Goal: Communication & Community: Ask a question

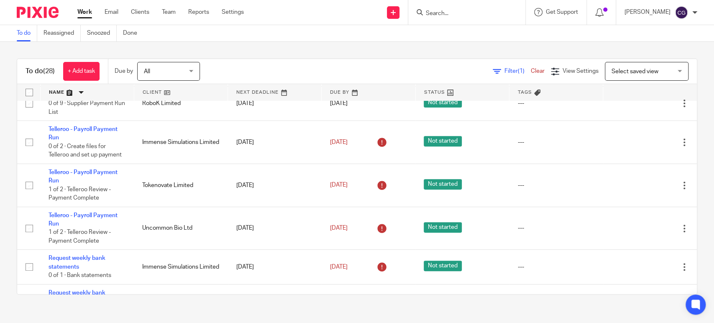
scroll to position [244, 0]
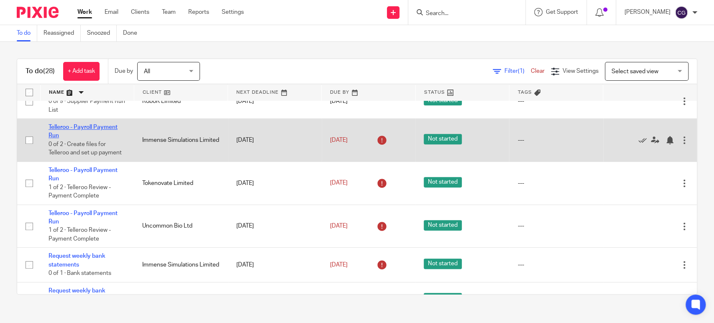
click at [82, 127] on link "Telleroo - Payroll Payment Run" at bounding box center [83, 131] width 69 height 14
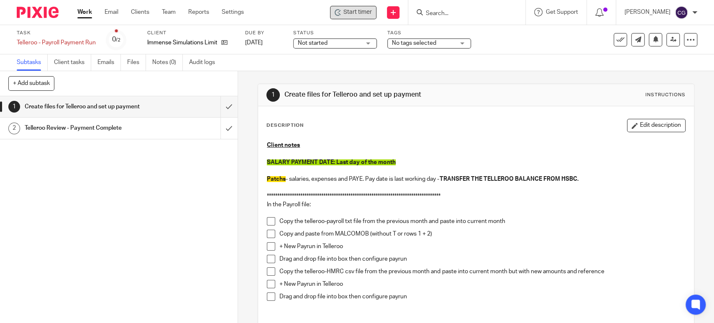
click at [357, 12] on span "Start timer" at bounding box center [358, 12] width 28 height 9
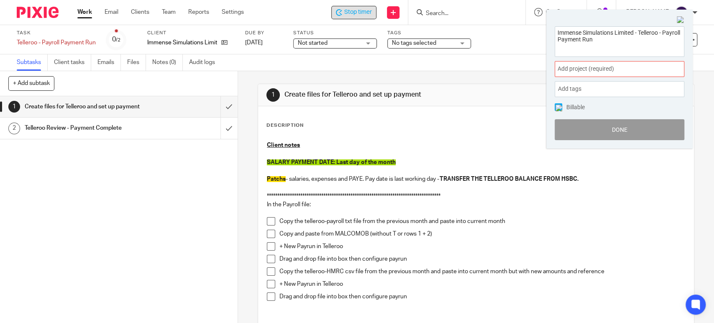
click at [596, 67] on span "Add project (required) :" at bounding box center [610, 68] width 105 height 9
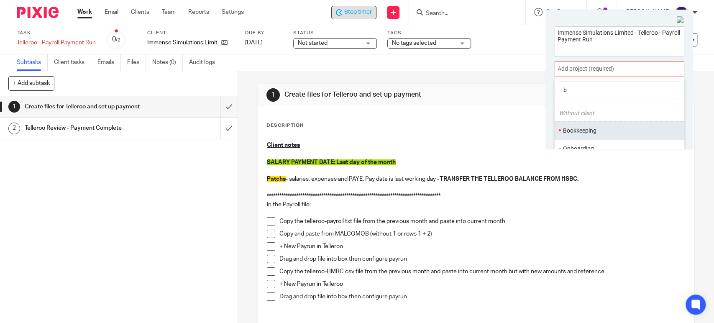
type input "b"
click at [582, 126] on li "Bookkeeping" at bounding box center [617, 130] width 109 height 9
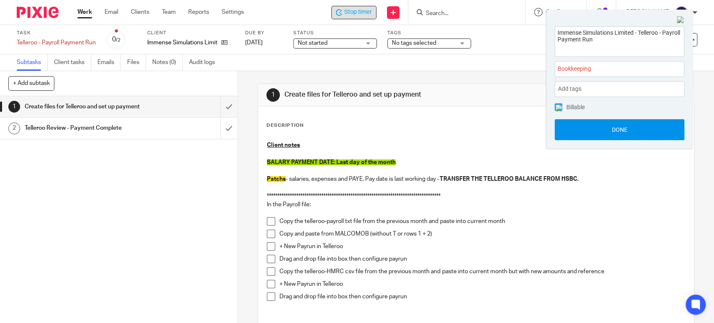
click at [619, 125] on button "Done" at bounding box center [620, 129] width 130 height 21
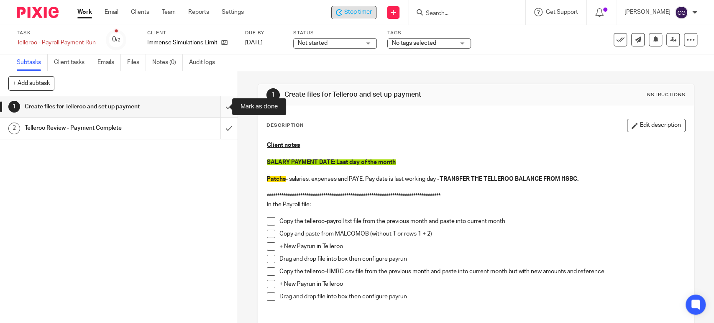
click at [219, 108] on input "submit" at bounding box center [119, 106] width 238 height 21
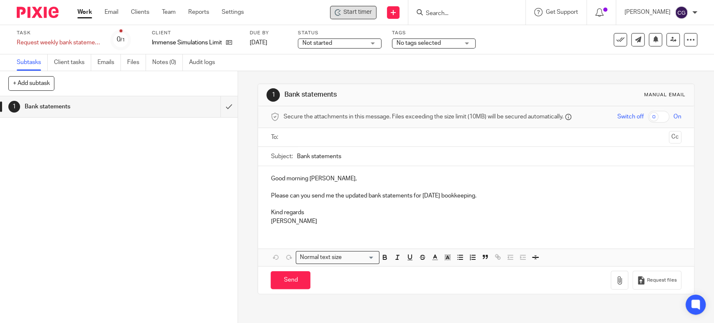
click at [368, 13] on span "Start timer" at bounding box center [358, 12] width 28 height 9
click at [569, 64] on div "Subtasks Client tasks Emails Files Notes (0) Audit logs" at bounding box center [357, 62] width 714 height 17
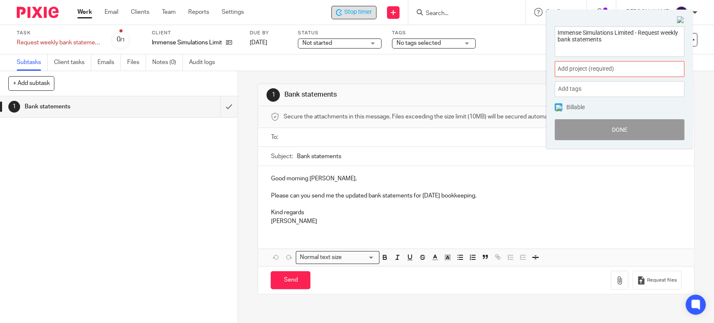
click at [604, 69] on span "Add project (required) :" at bounding box center [610, 68] width 105 height 9
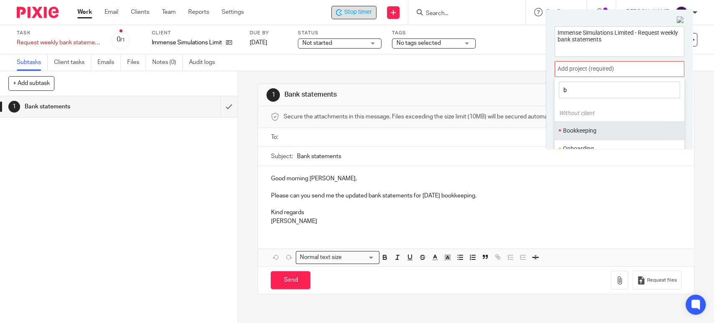
type input "b"
click at [575, 129] on li "Bookkeeping" at bounding box center [617, 130] width 109 height 9
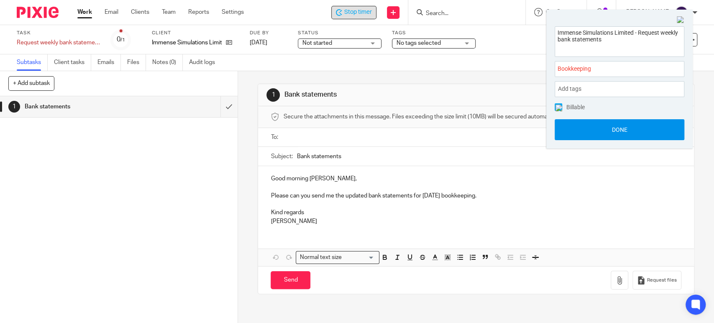
click at [622, 126] on button "Done" at bounding box center [620, 129] width 130 height 21
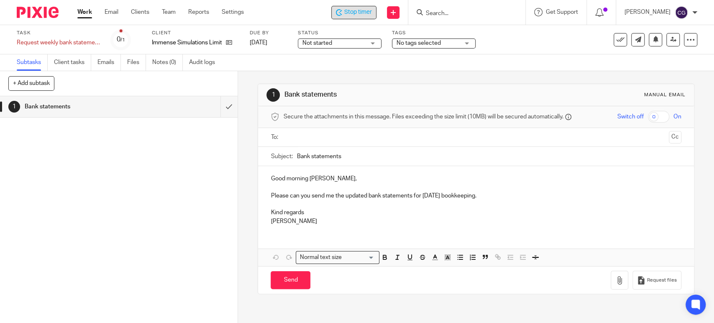
click at [297, 140] on input "text" at bounding box center [475, 138] width 379 height 10
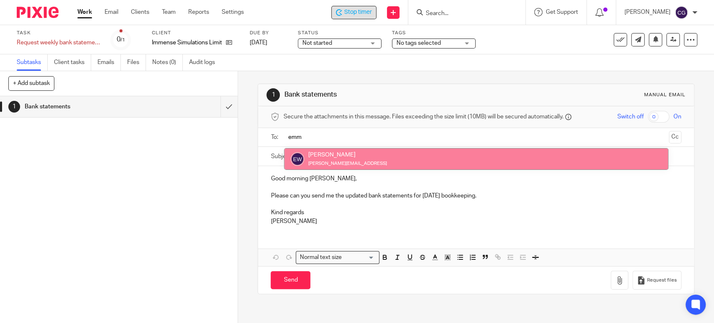
type input "emm"
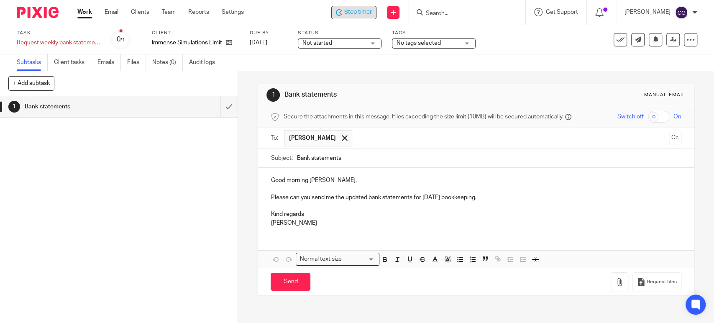
click at [368, 137] on input "text" at bounding box center [511, 138] width 309 height 16
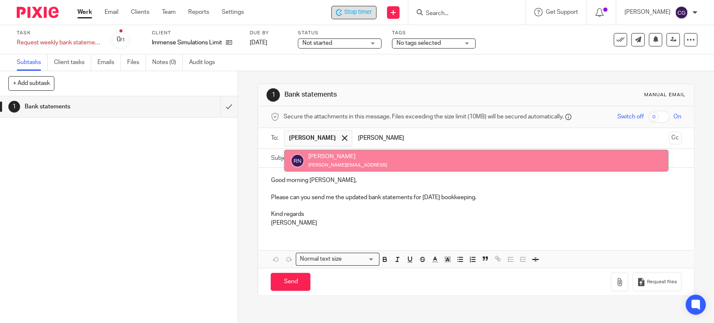
type input "robin"
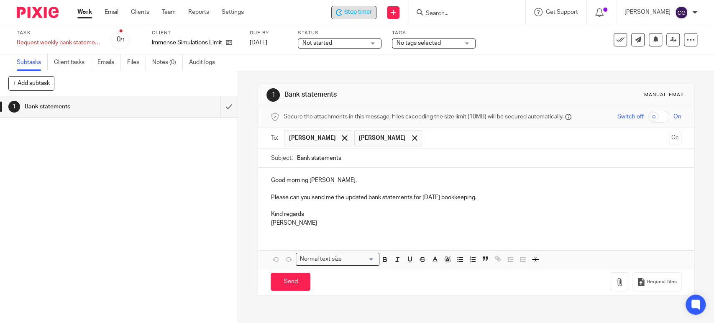
click at [297, 160] on input "Bank statements" at bounding box center [489, 158] width 385 height 19
click at [374, 157] on input "Immense Bank statements" at bounding box center [489, 158] width 385 height 19
type input "Immense Bank statements ast at 26.08.2025"
click at [330, 181] on p "Good morning Robin," at bounding box center [476, 180] width 411 height 8
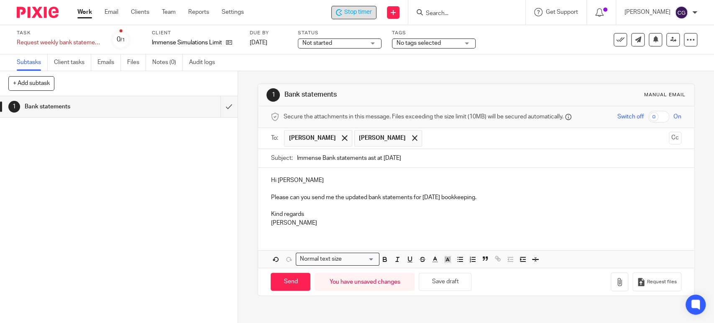
click at [495, 197] on p "Please can you send me the updated bank statements for tomorrow’s bookkeeping." at bounding box center [476, 197] width 411 height 8
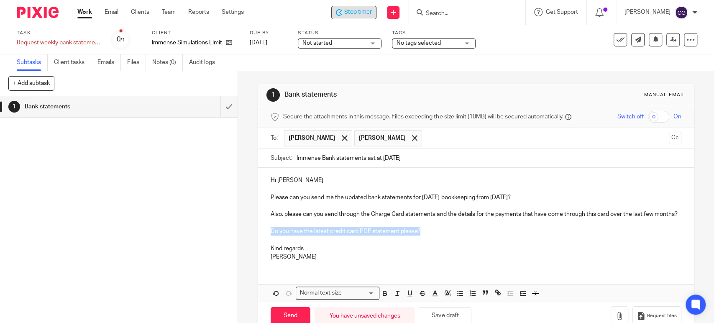
drag, startPoint x: 422, startPoint y: 236, endPoint x: 267, endPoint y: 242, distance: 155.0
click at [267, 242] on div "Hi Emma Please can you send me the updated bank statements for tomorrow’s bookk…" at bounding box center [476, 218] width 436 height 100
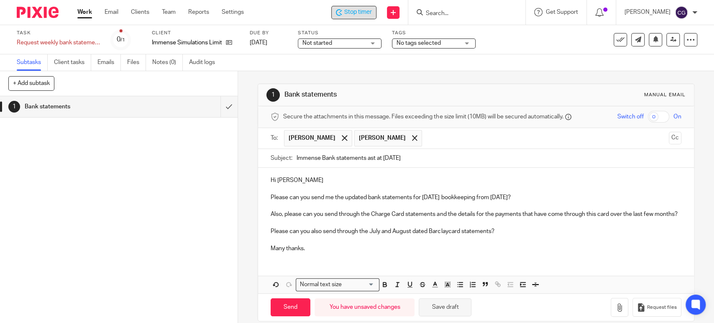
click at [449, 311] on button "Save draft" at bounding box center [445, 307] width 53 height 18
click at [437, 316] on button "Save draft" at bounding box center [445, 307] width 53 height 18
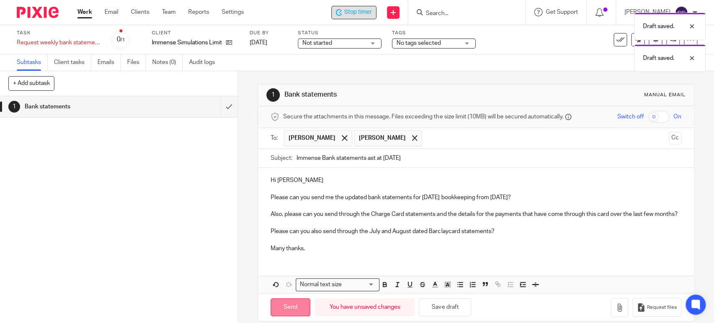
click at [286, 315] on input "Send" at bounding box center [291, 307] width 40 height 18
type input "Sent"
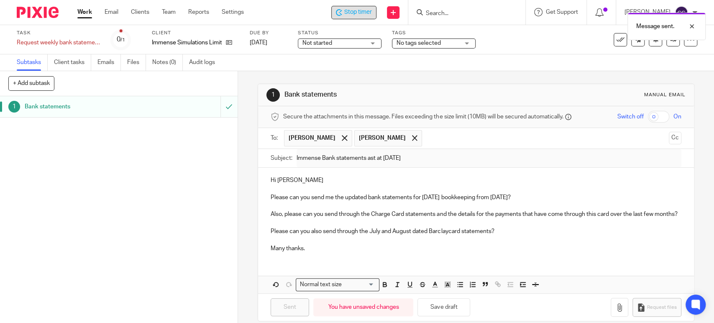
click at [362, 13] on div "Message sent." at bounding box center [531, 24] width 349 height 32
click at [362, 13] on span "Stop timer" at bounding box center [358, 12] width 28 height 9
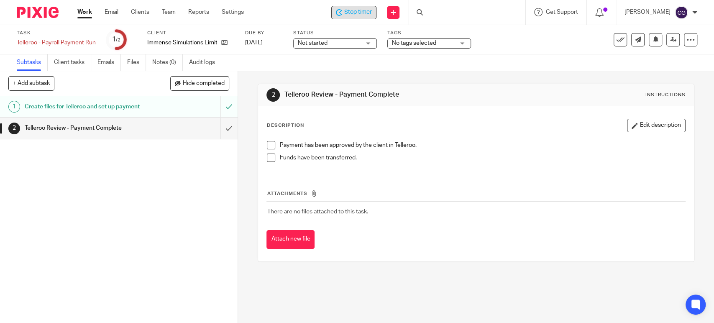
click at [367, 13] on span "Stop timer" at bounding box center [358, 12] width 28 height 9
click at [84, 12] on link "Work" at bounding box center [84, 12] width 15 height 8
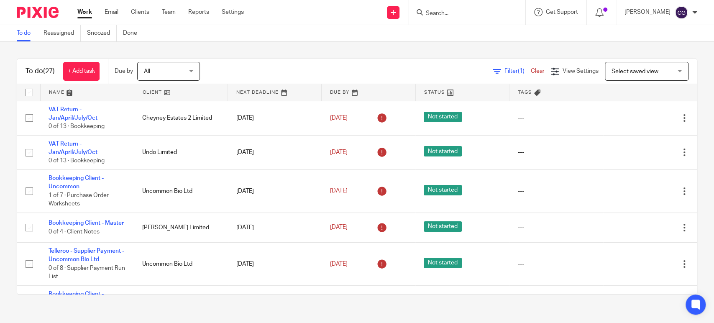
click at [196, 67] on div "All All" at bounding box center [168, 71] width 63 height 19
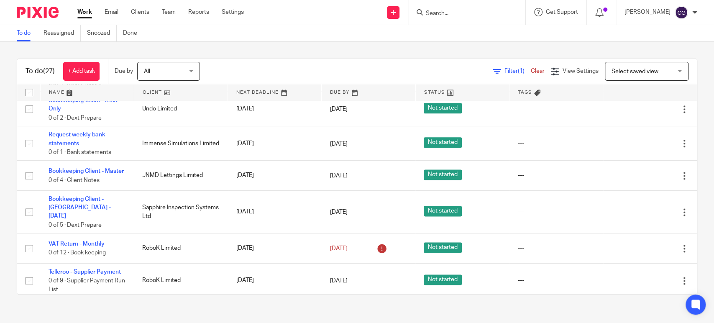
scroll to position [801, 0]
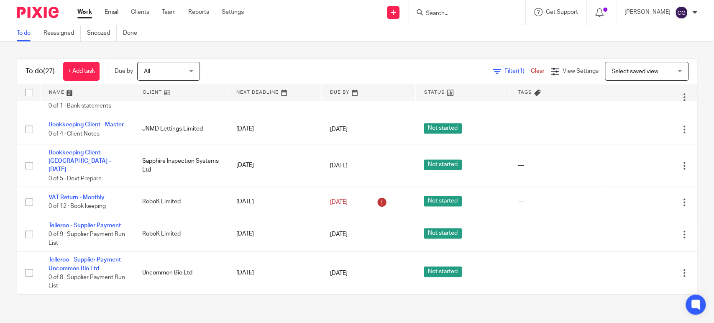
click at [57, 92] on link at bounding box center [87, 92] width 93 height 17
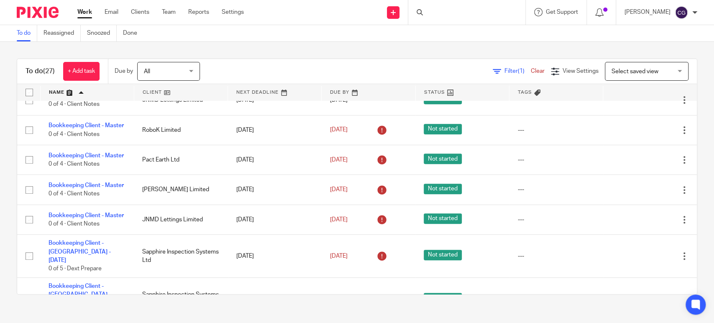
scroll to position [258, 0]
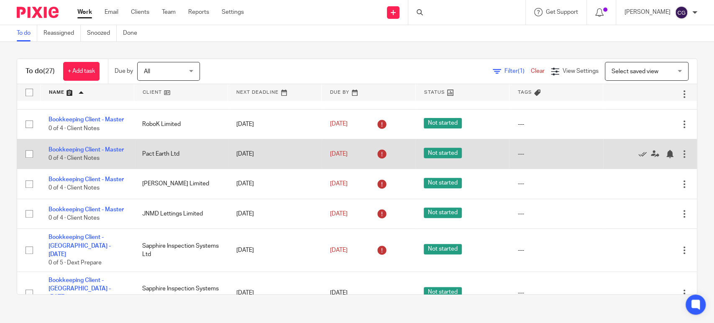
click at [681, 158] on div at bounding box center [685, 154] width 8 height 8
click at [666, 158] on div at bounding box center [670, 154] width 8 height 8
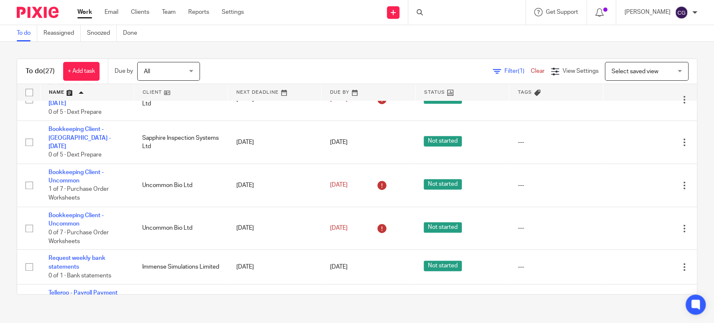
scroll to position [385, 0]
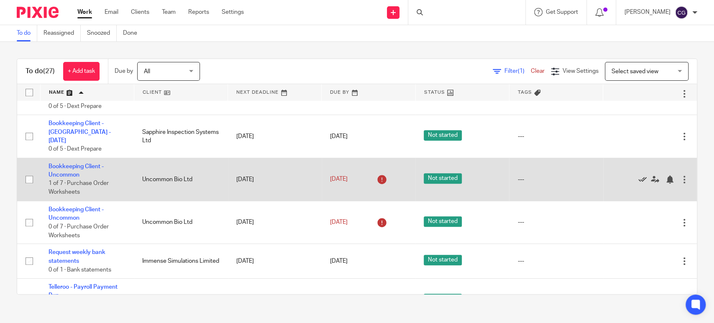
click at [639, 184] on icon at bounding box center [643, 179] width 8 height 8
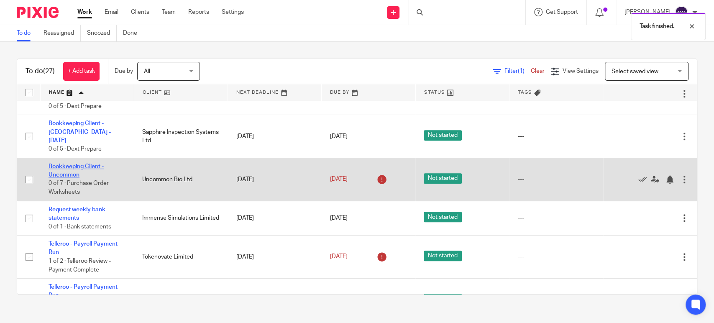
click at [79, 171] on link "Bookkeeping Client - Uncommon" at bounding box center [76, 171] width 55 height 14
